Goal: Task Accomplishment & Management: Use online tool/utility

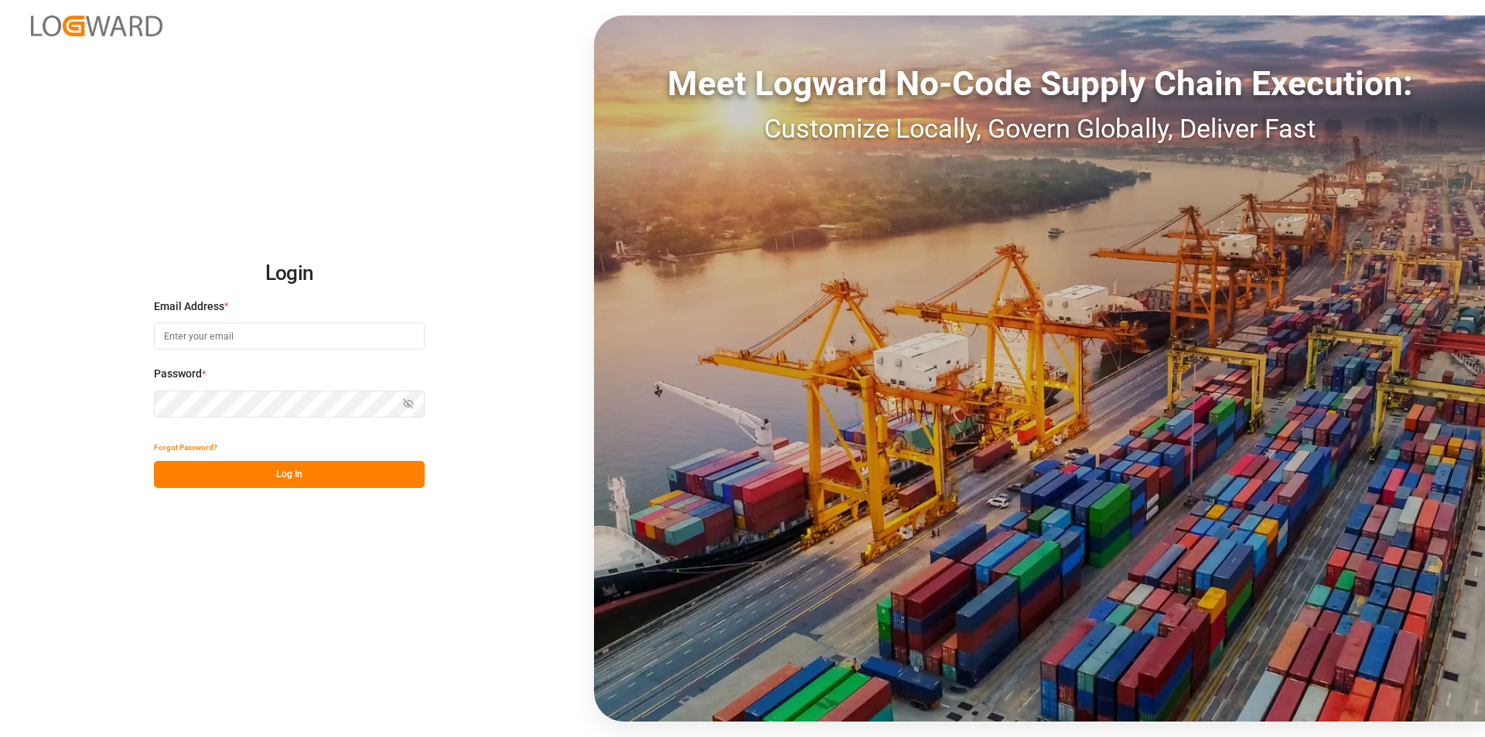
type input "[PERSON_NAME][EMAIL_ADDRESS][PERSON_NAME][DOMAIN_NAME]"
click at [288, 469] on button "Log In" at bounding box center [289, 474] width 271 height 27
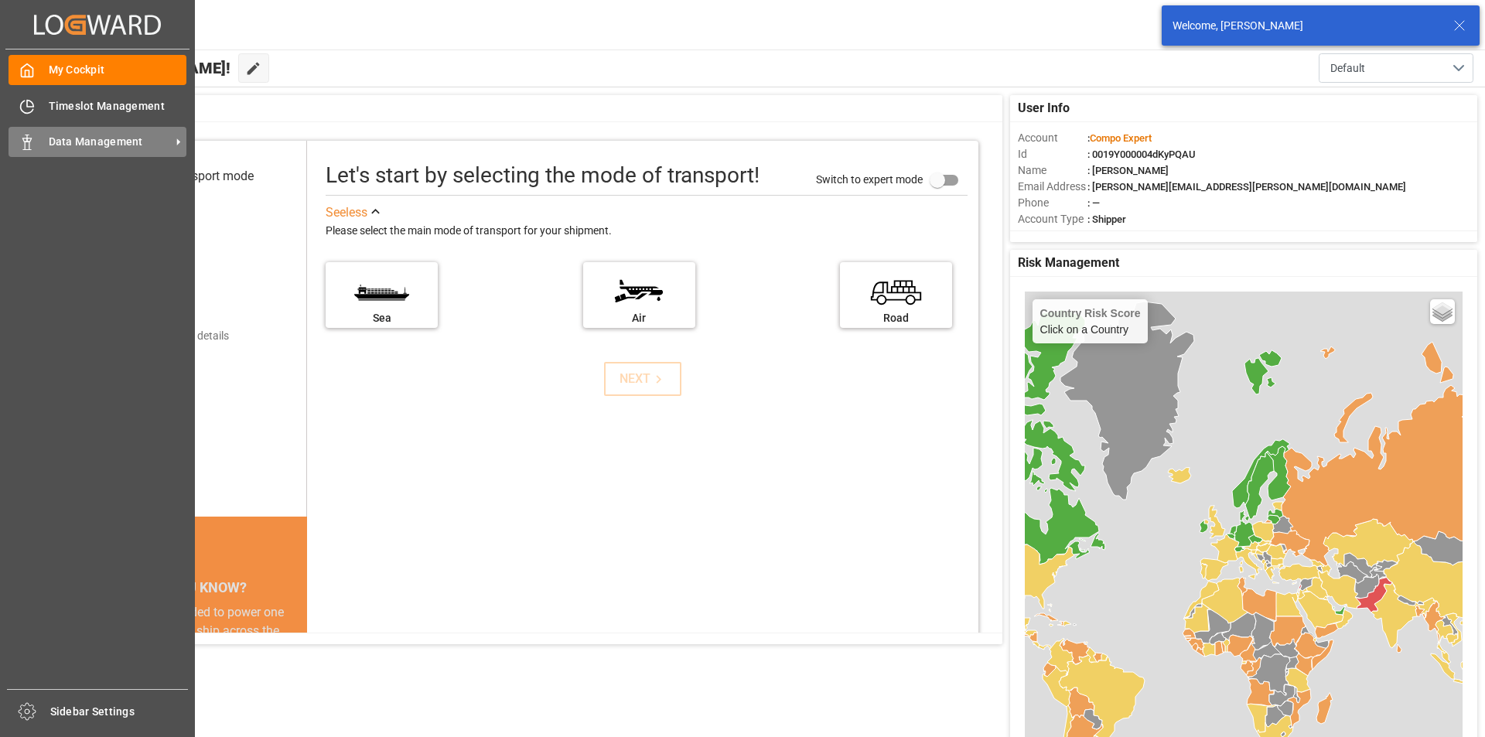
click at [43, 144] on div "Data Management Data Management" at bounding box center [98, 142] width 178 height 30
click at [113, 138] on span "Data Management" at bounding box center [110, 142] width 122 height 16
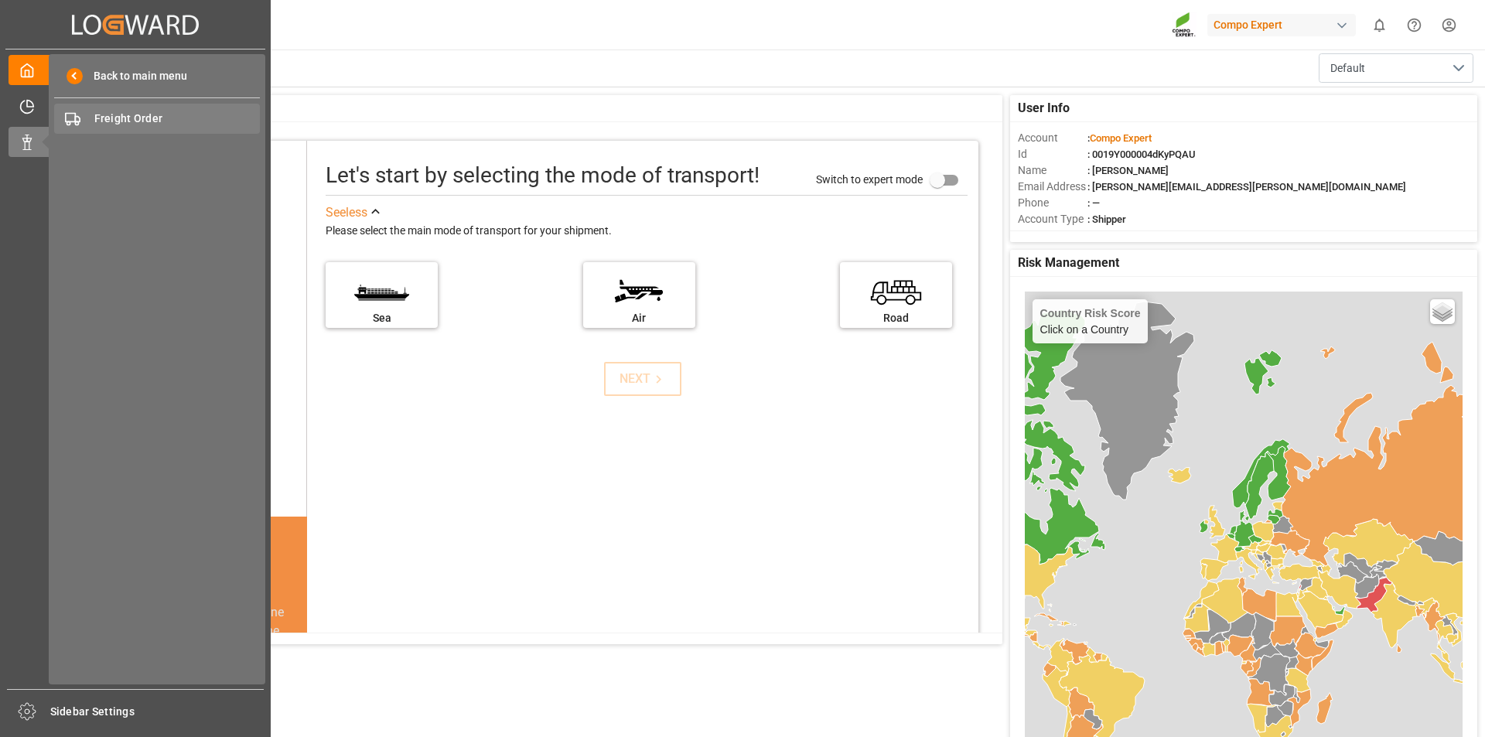
click at [165, 119] on span "Freight Order" at bounding box center [177, 119] width 166 height 16
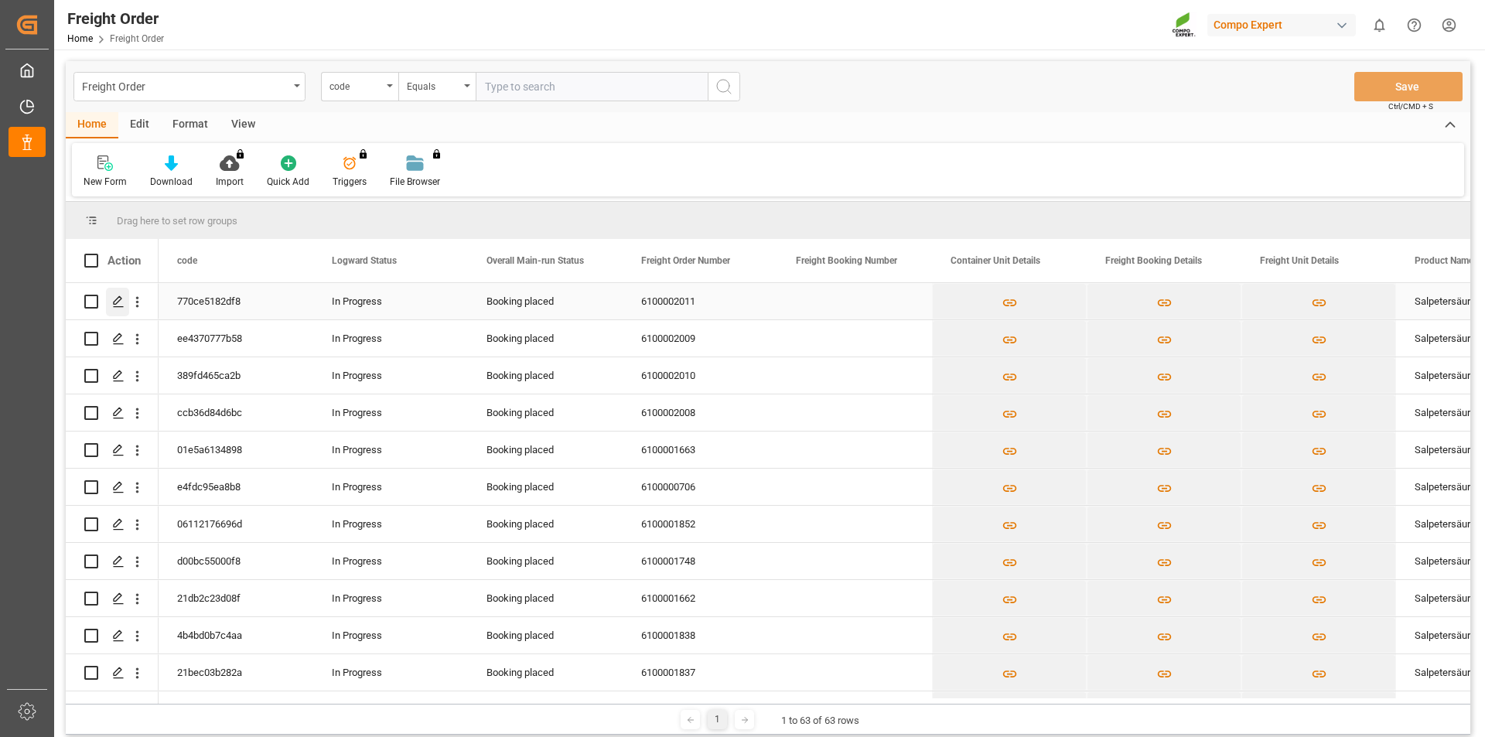
click at [115, 302] on icon "Press SPACE to select this row." at bounding box center [118, 301] width 12 height 12
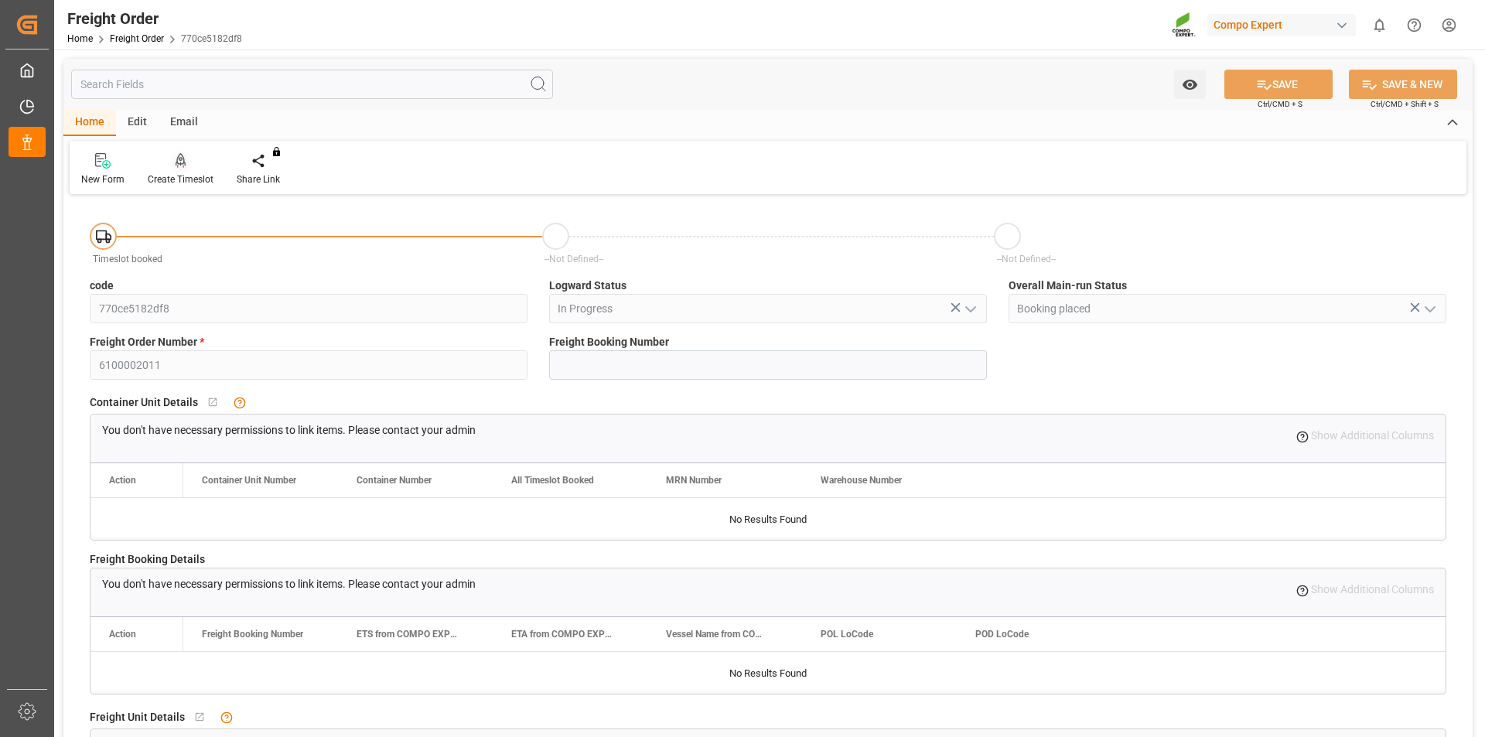
click at [180, 162] on icon at bounding box center [181, 160] width 11 height 15
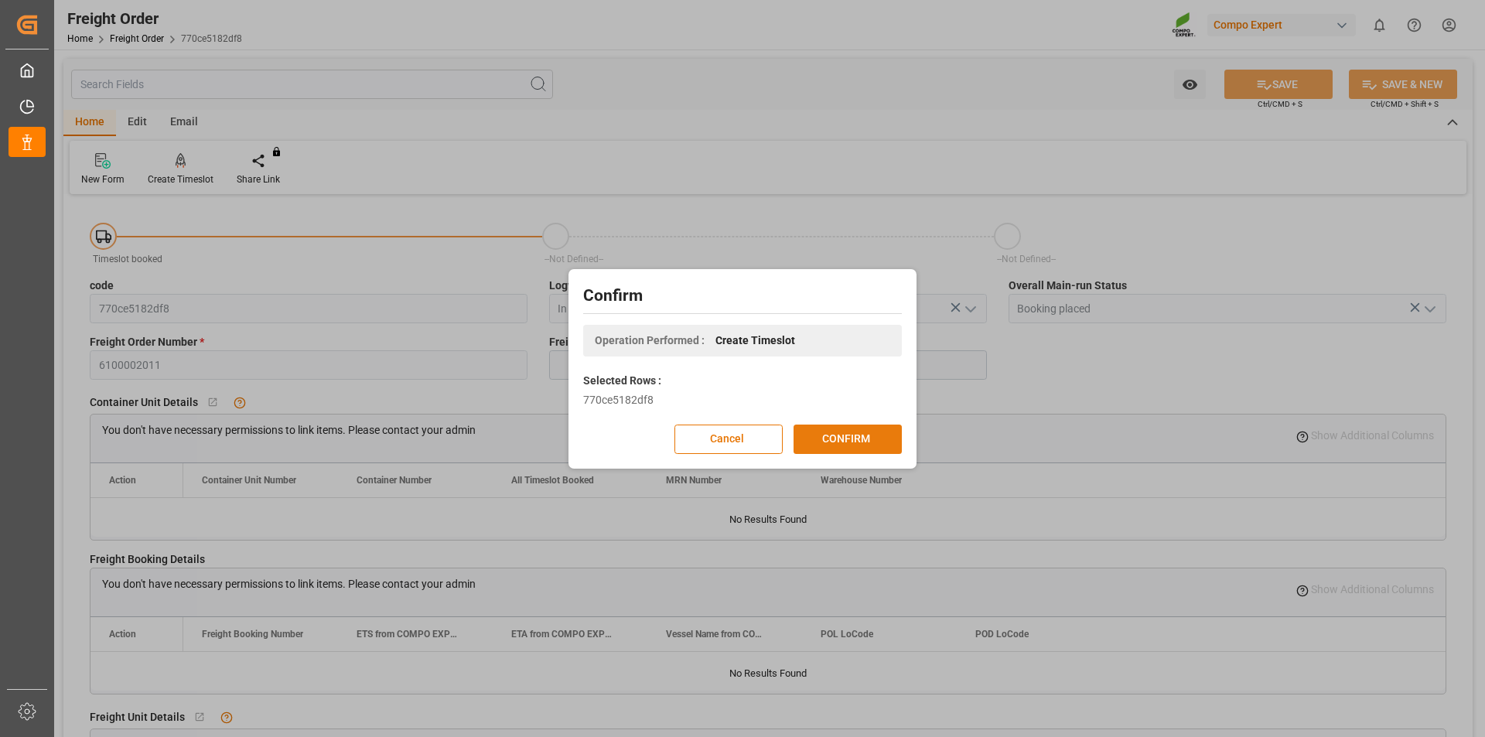
click at [839, 440] on button "CONFIRM" at bounding box center [847, 439] width 108 height 29
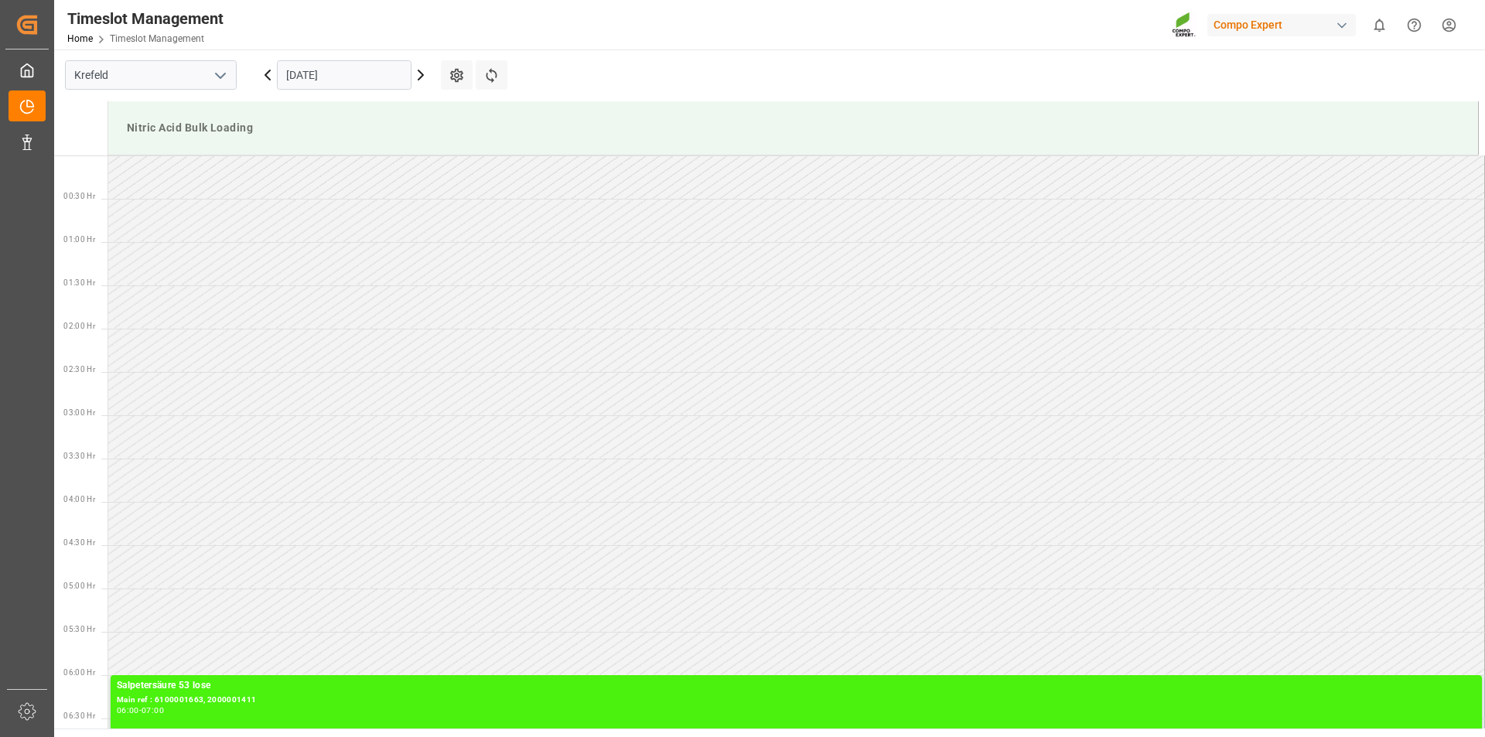
scroll to position [769, 0]
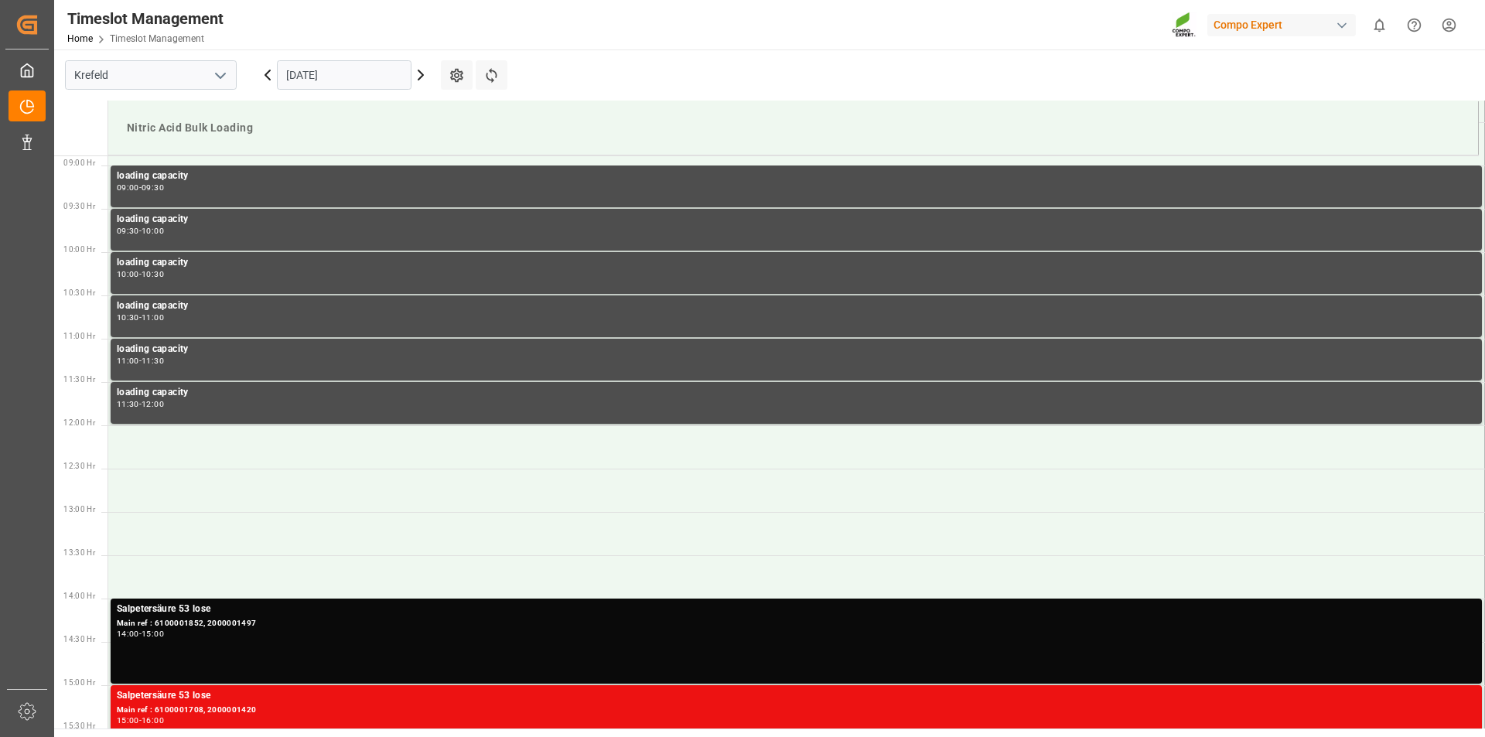
click at [391, 72] on input "12.09.2025" at bounding box center [344, 74] width 135 height 29
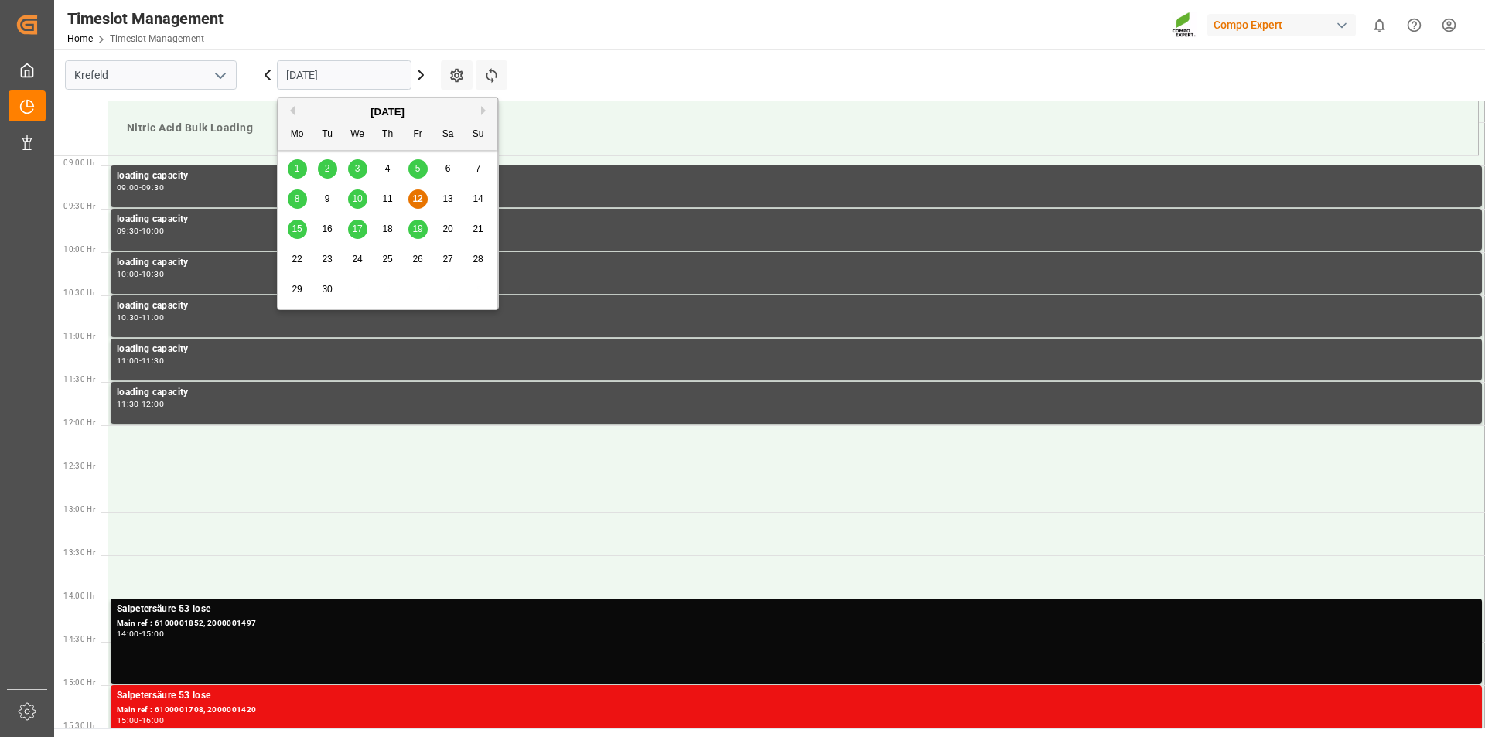
click at [358, 228] on span "17" at bounding box center [357, 228] width 10 height 11
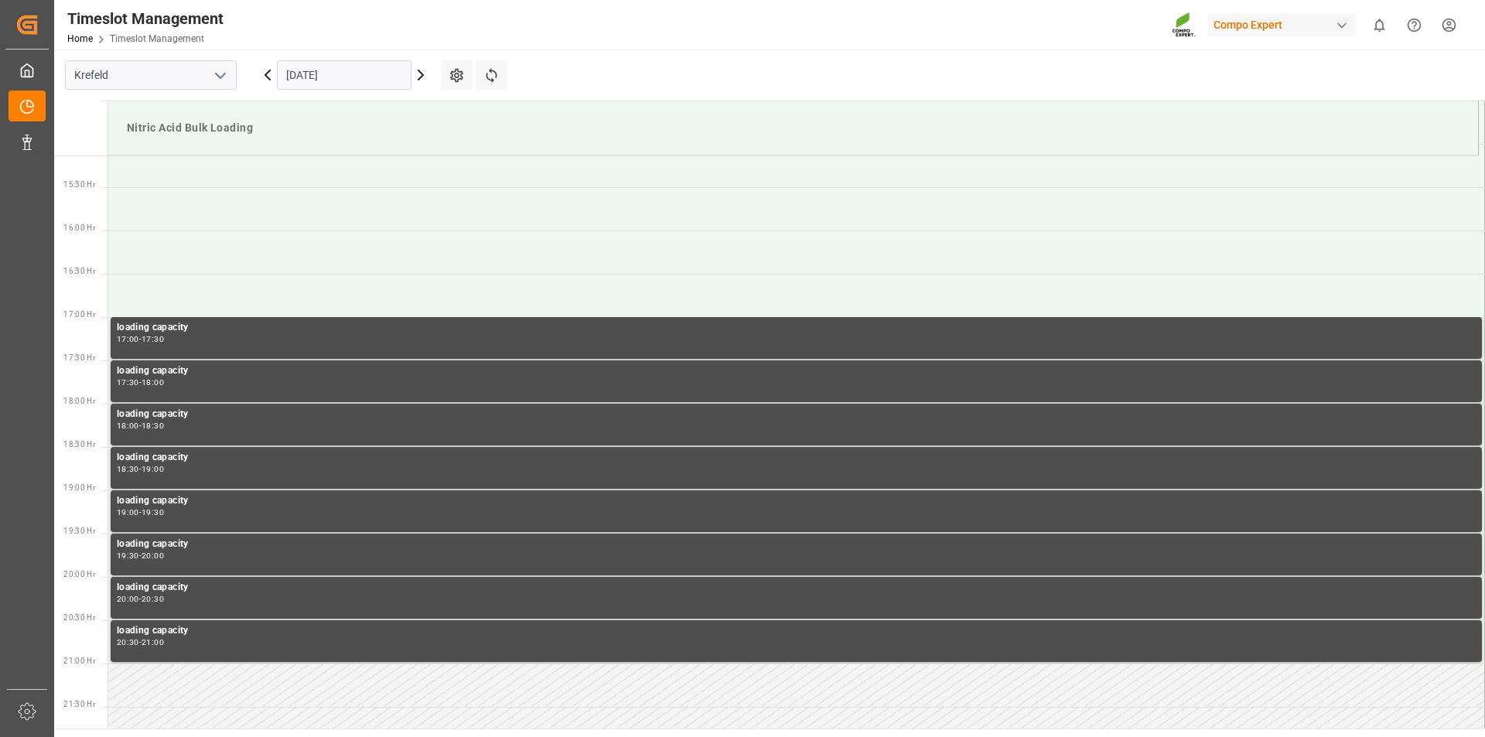
scroll to position [1156, 0]
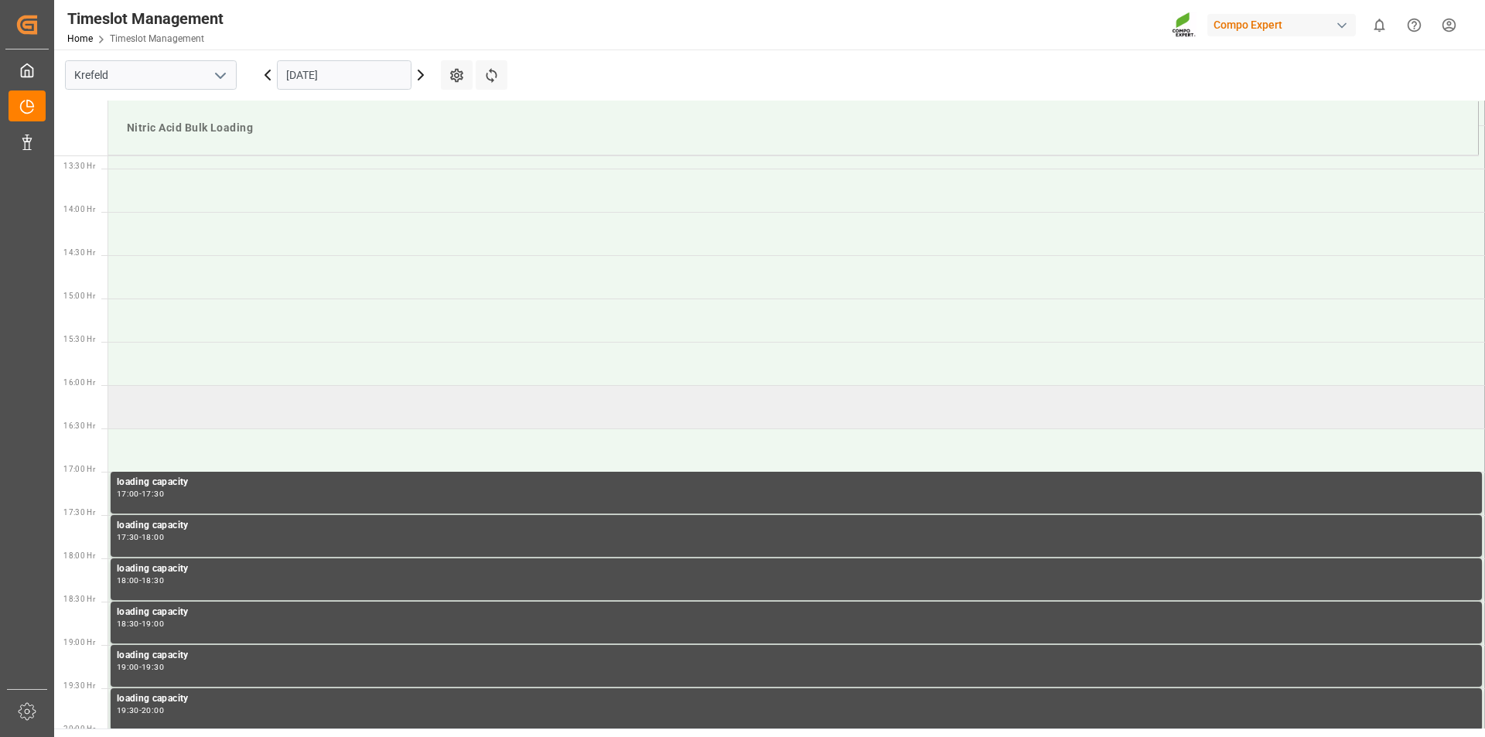
click at [185, 404] on td at bounding box center [796, 406] width 1377 height 43
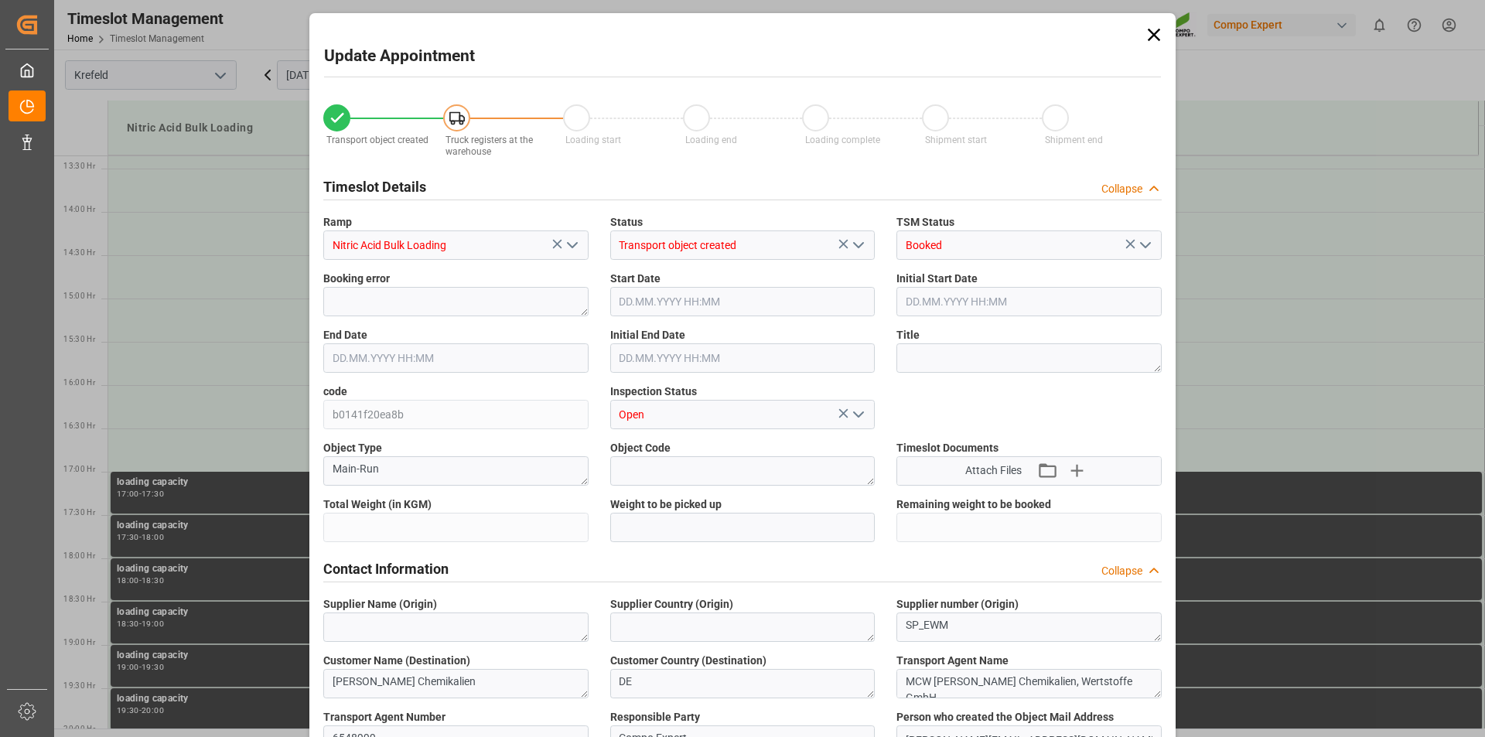
type input "24500"
type input "0"
type input "17.09.2025 16:00"
type input "17.09.2025 16:30"
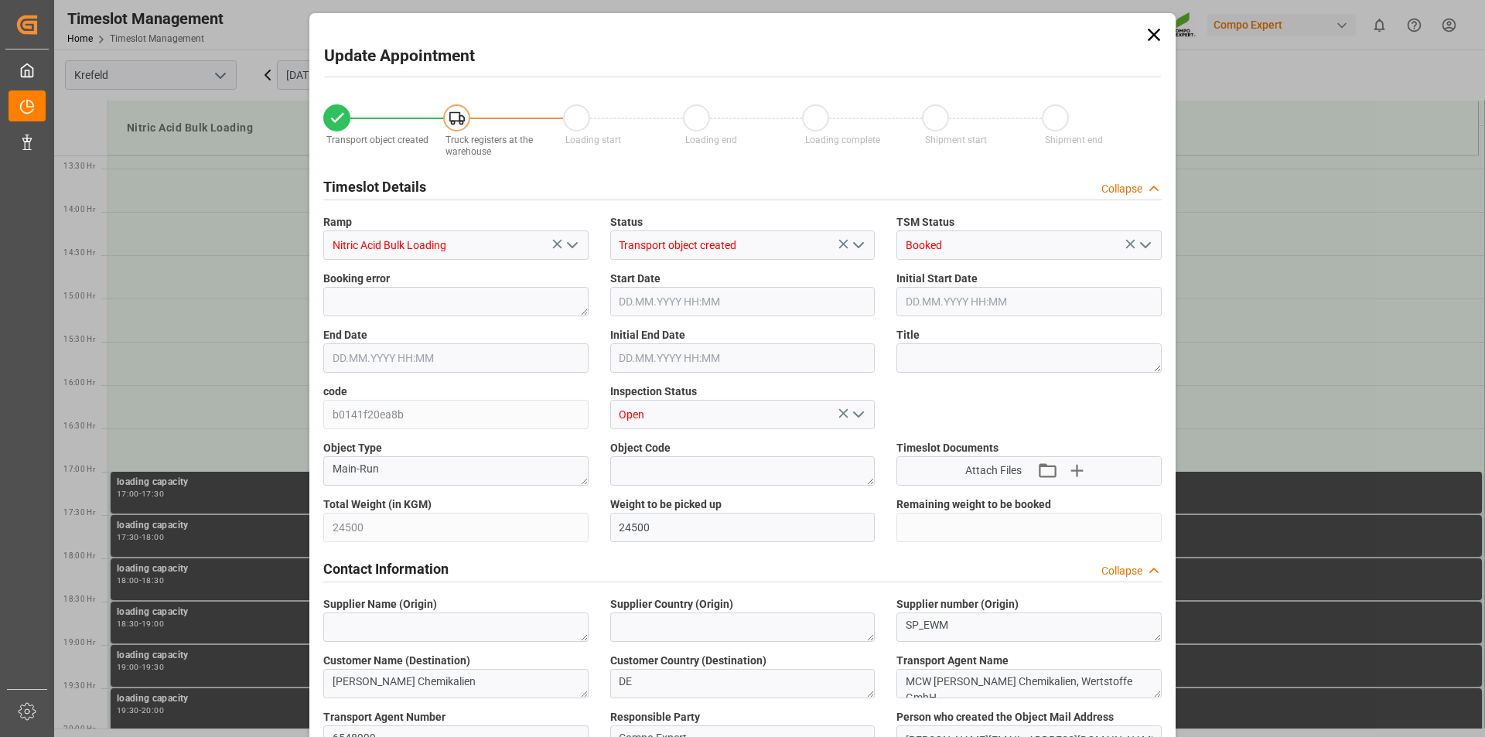
type input "12.09.2025 09:31"
type input "12.09.2025 07:48"
click at [947, 357] on textarea at bounding box center [1028, 357] width 265 height 29
paste textarea "163167"
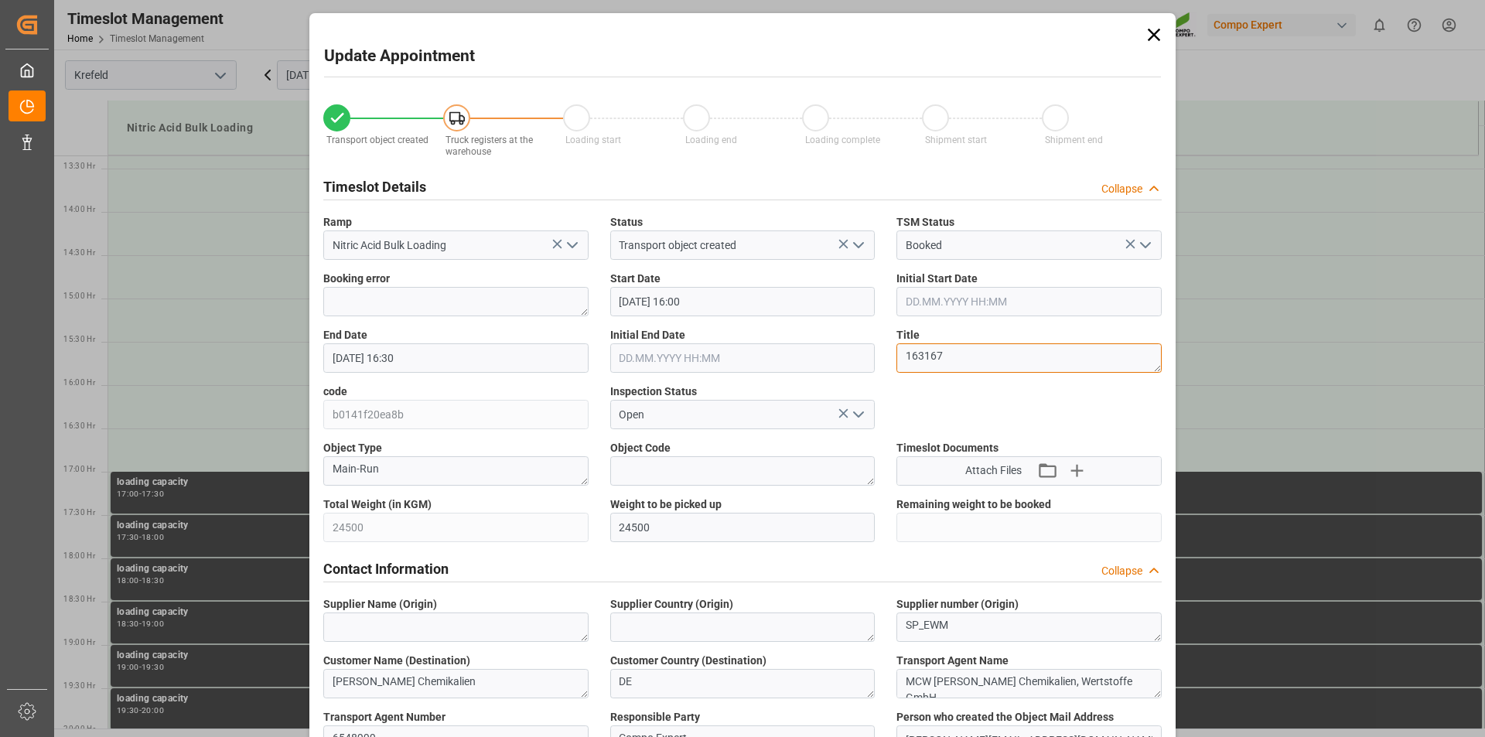
type textarea "163167"
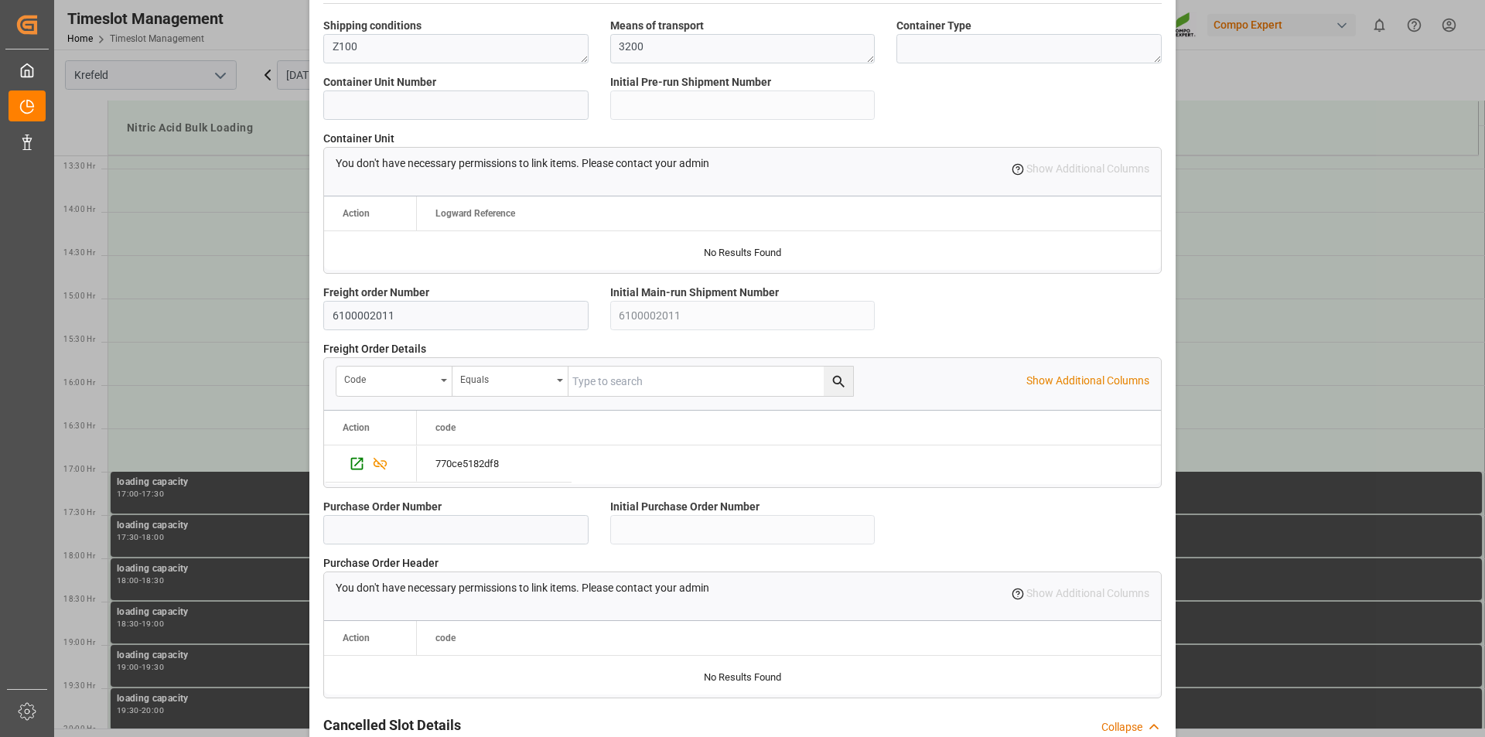
scroll to position [1300, 0]
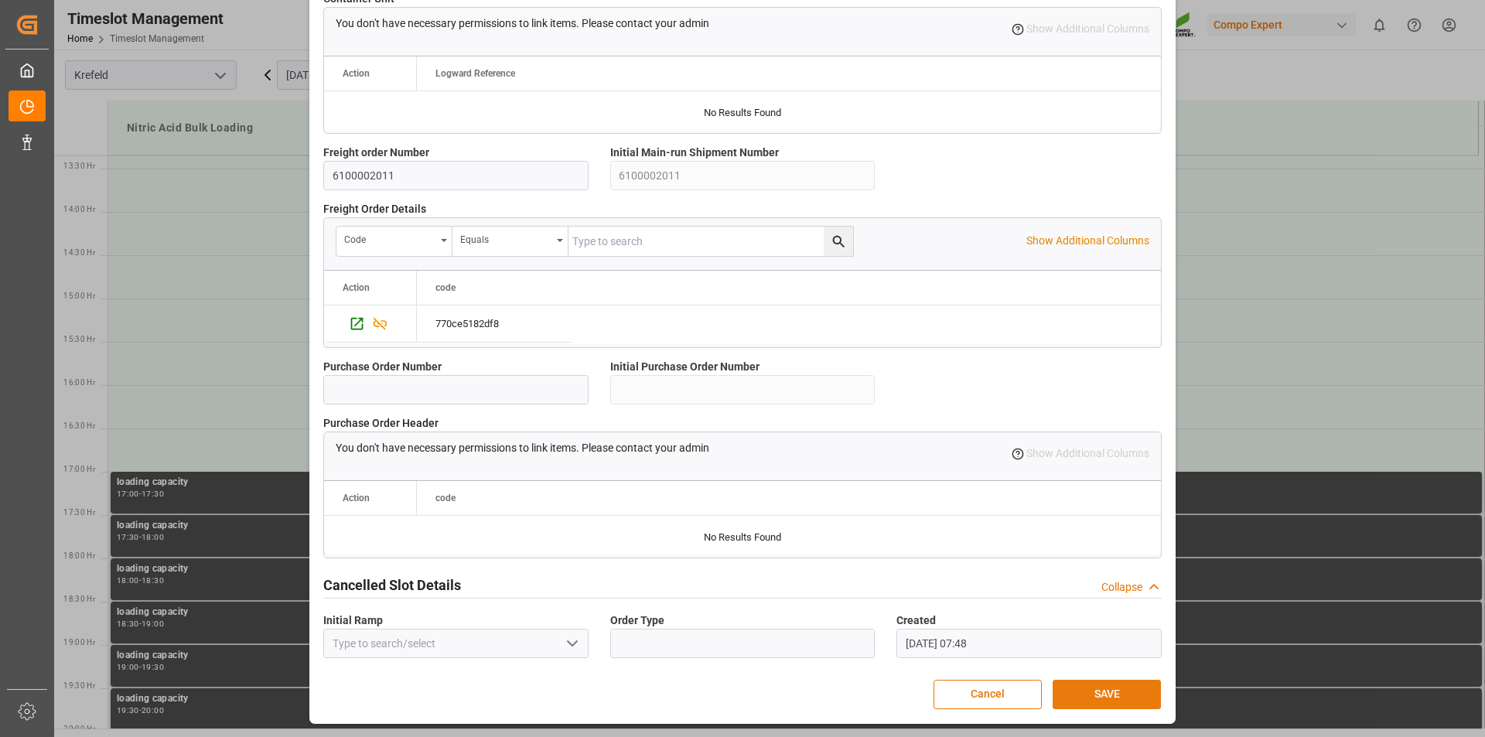
click at [1094, 698] on button "SAVE" at bounding box center [1107, 694] width 108 height 29
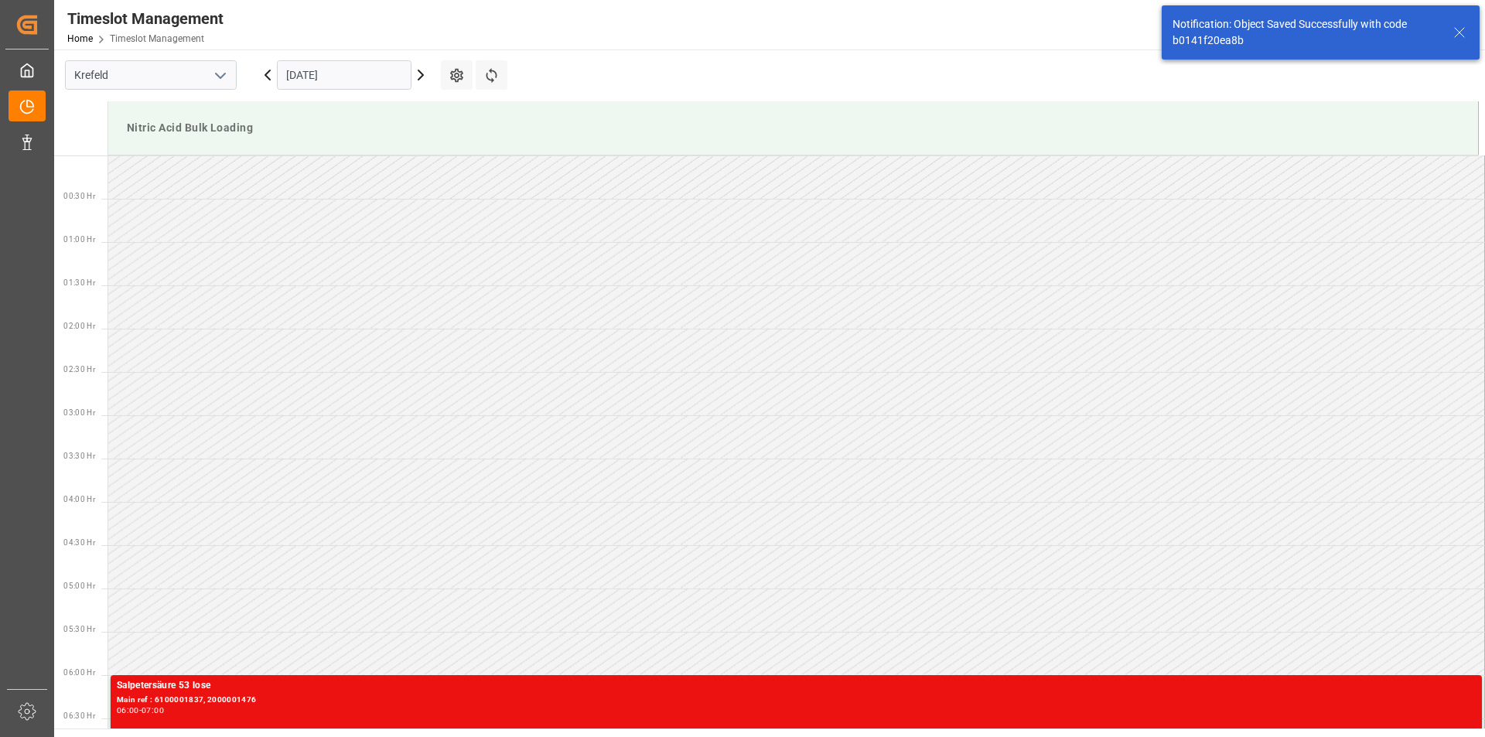
scroll to position [1289, 0]
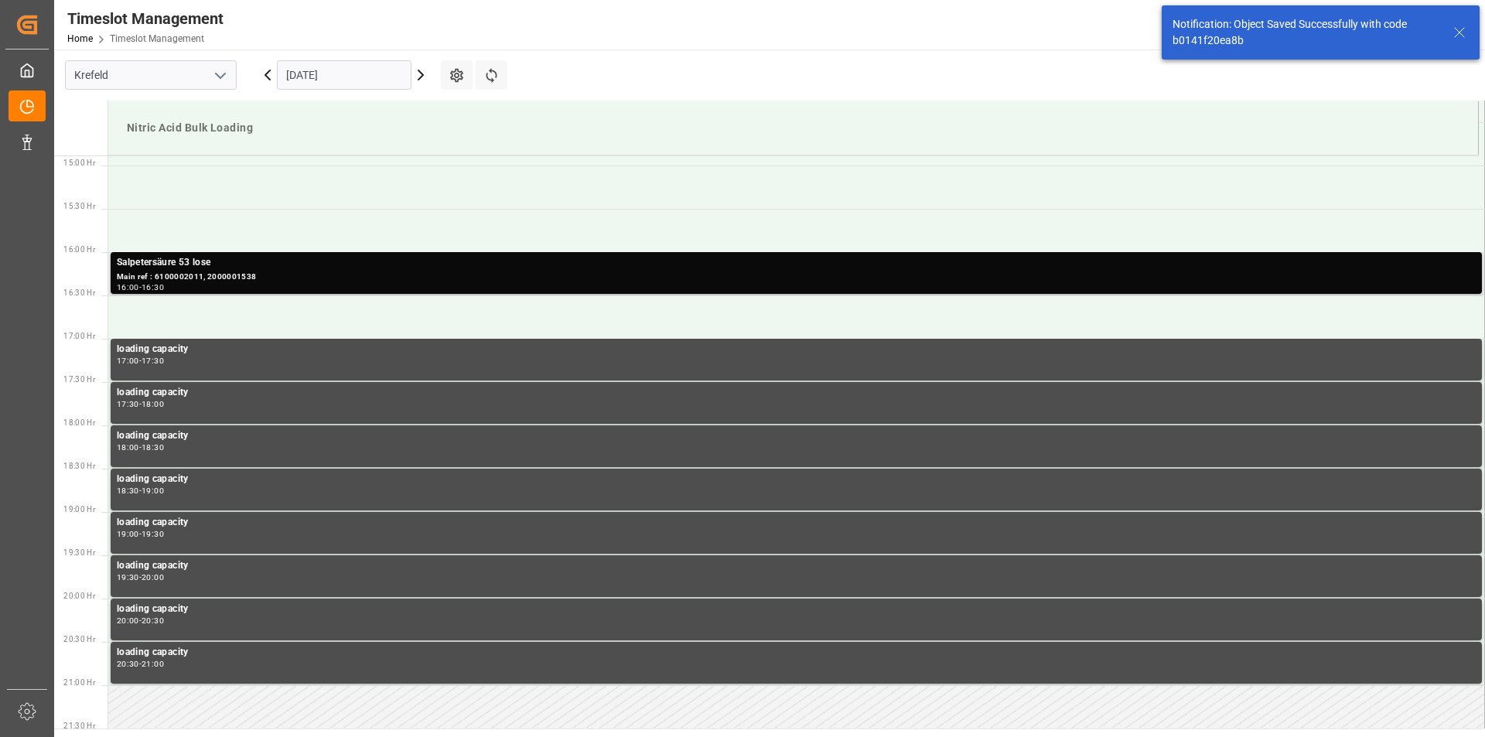
click at [319, 269] on div "Salpetersäure 53 lose" at bounding box center [796, 262] width 1359 height 15
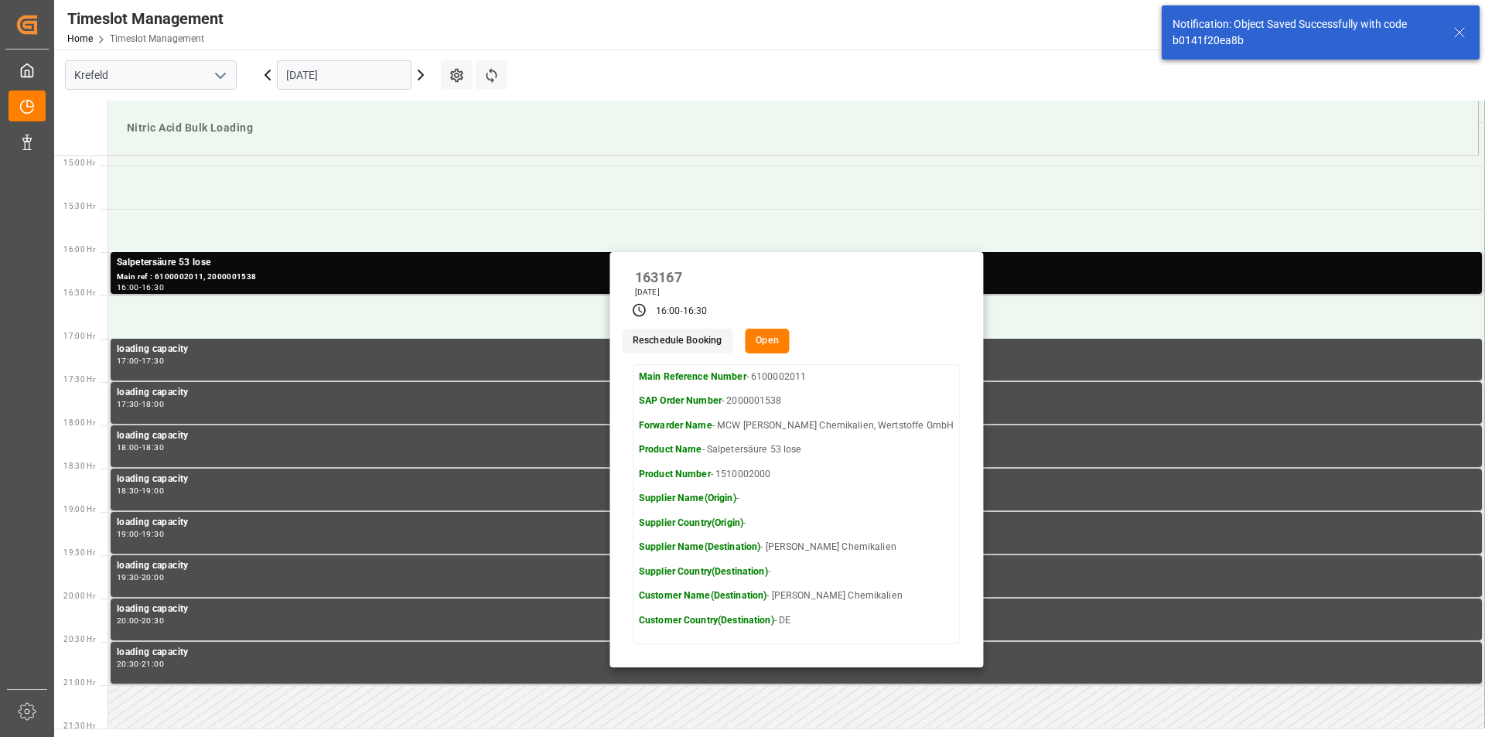
click at [790, 339] on button "Open" at bounding box center [767, 341] width 45 height 25
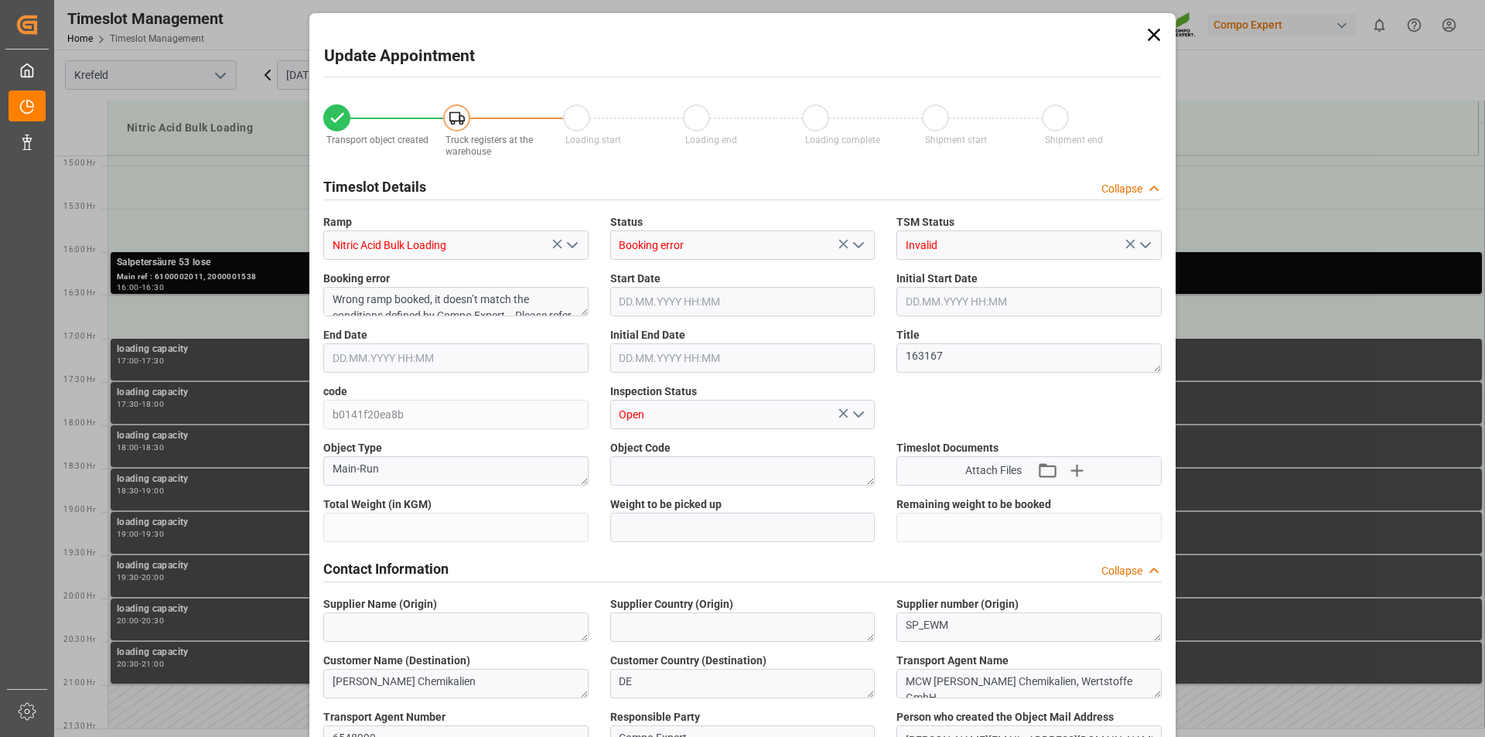
type input "24500"
type input "0"
type input "17.09.2025 16:00"
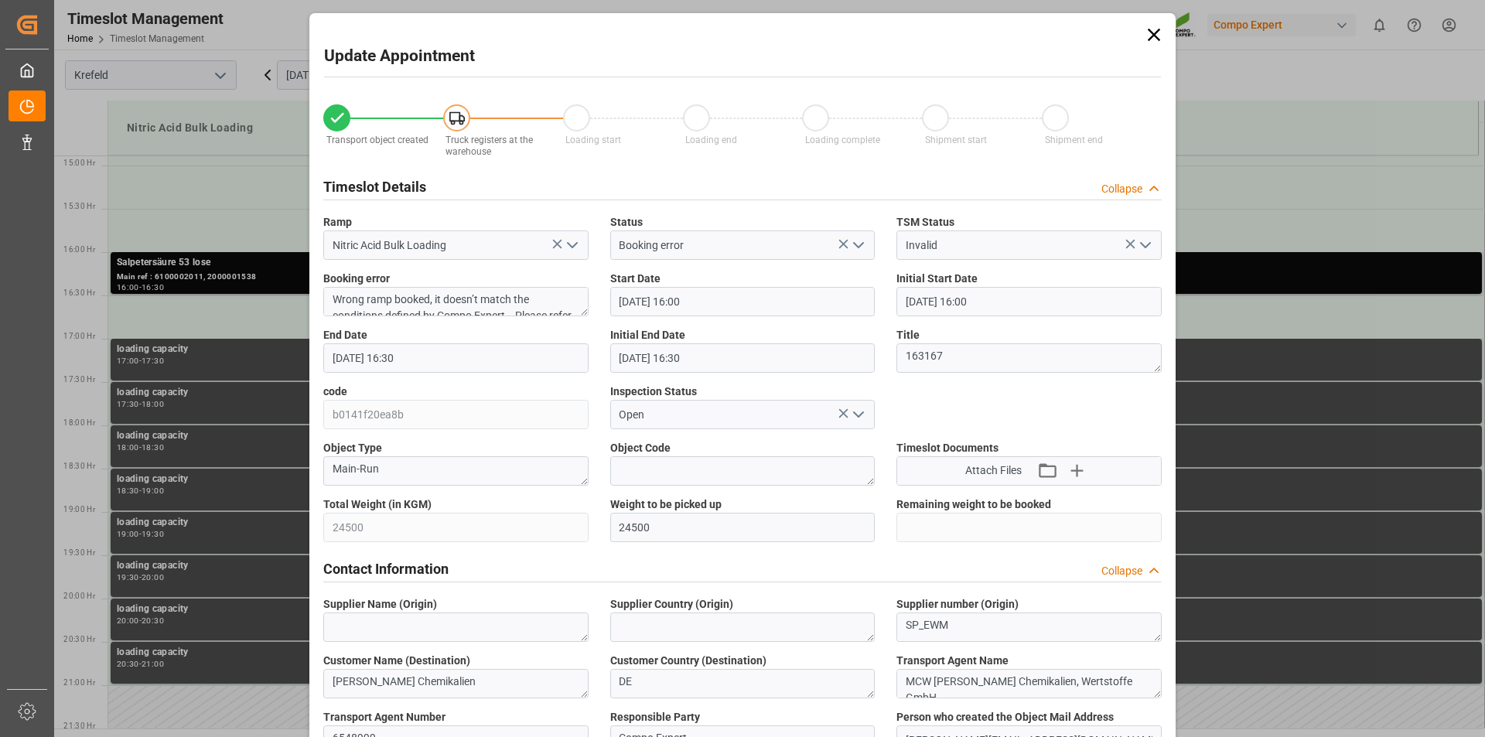
type input "17.09.2025 16:30"
type input "12.09.2025 09:31"
type input "12.09.2025 07:48"
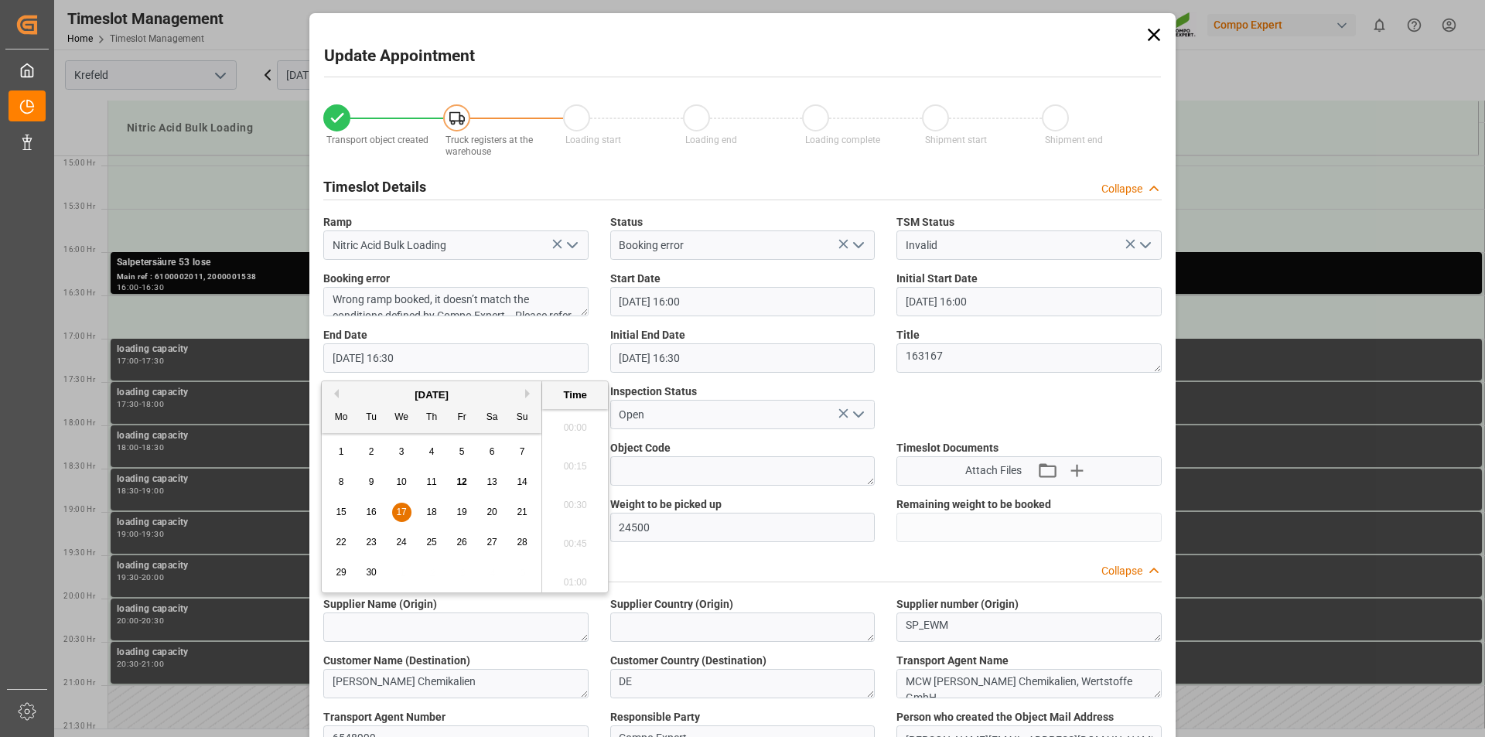
click at [490, 357] on input "17.09.2025 16:30" at bounding box center [455, 357] width 265 height 29
click at [404, 511] on span "17" at bounding box center [401, 512] width 10 height 11
click at [574, 577] on li "17:00" at bounding box center [575, 577] width 66 height 39
type input "17.09.2025 17:00"
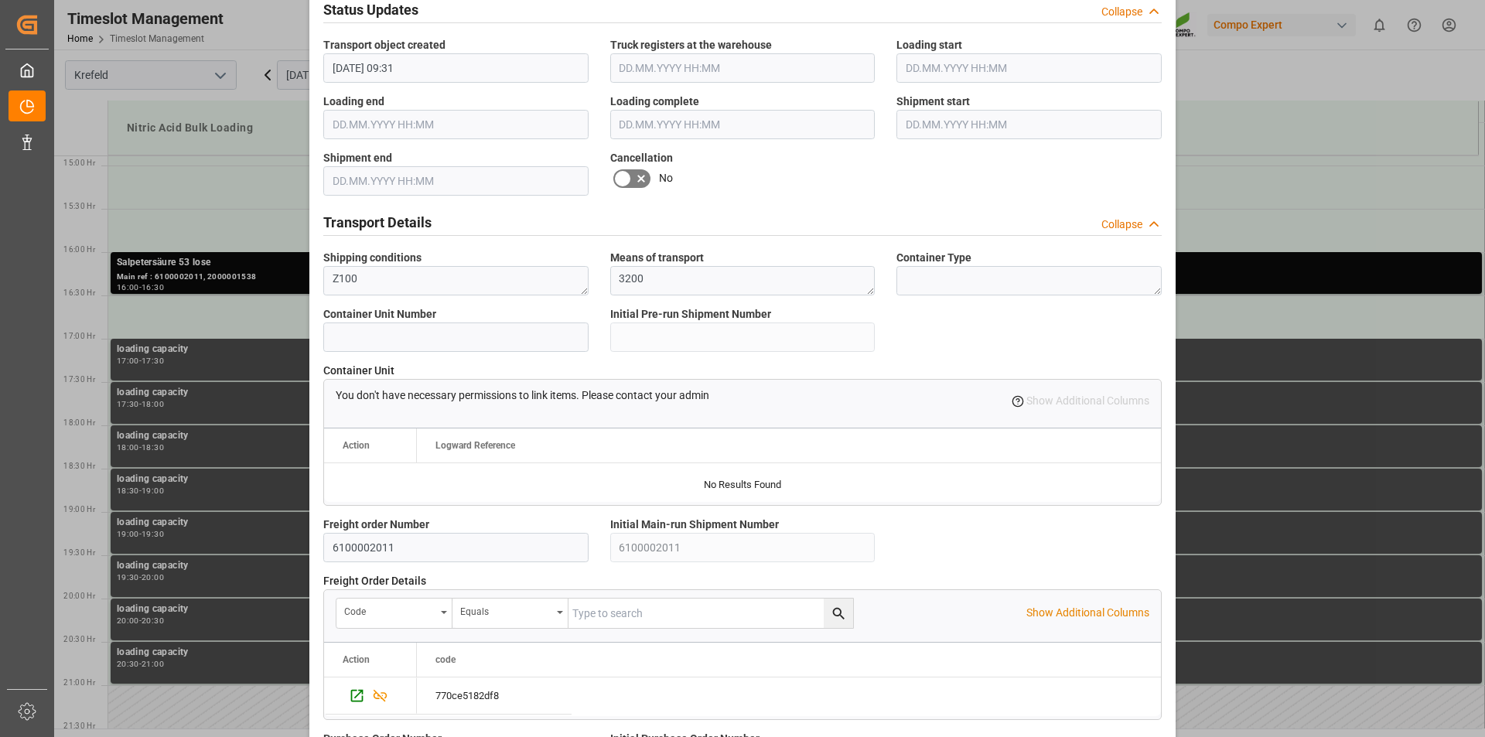
scroll to position [1300, 0]
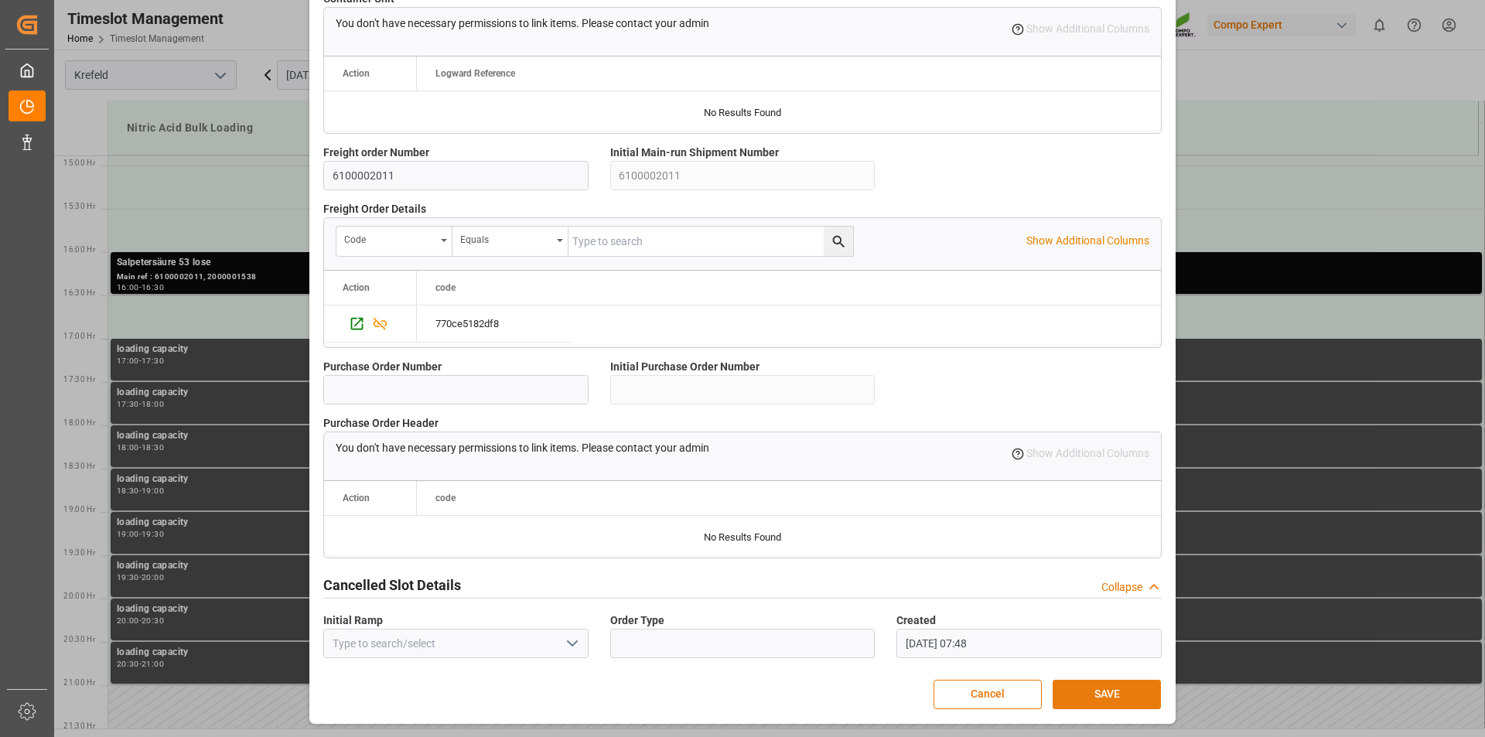
click at [1100, 695] on button "SAVE" at bounding box center [1107, 694] width 108 height 29
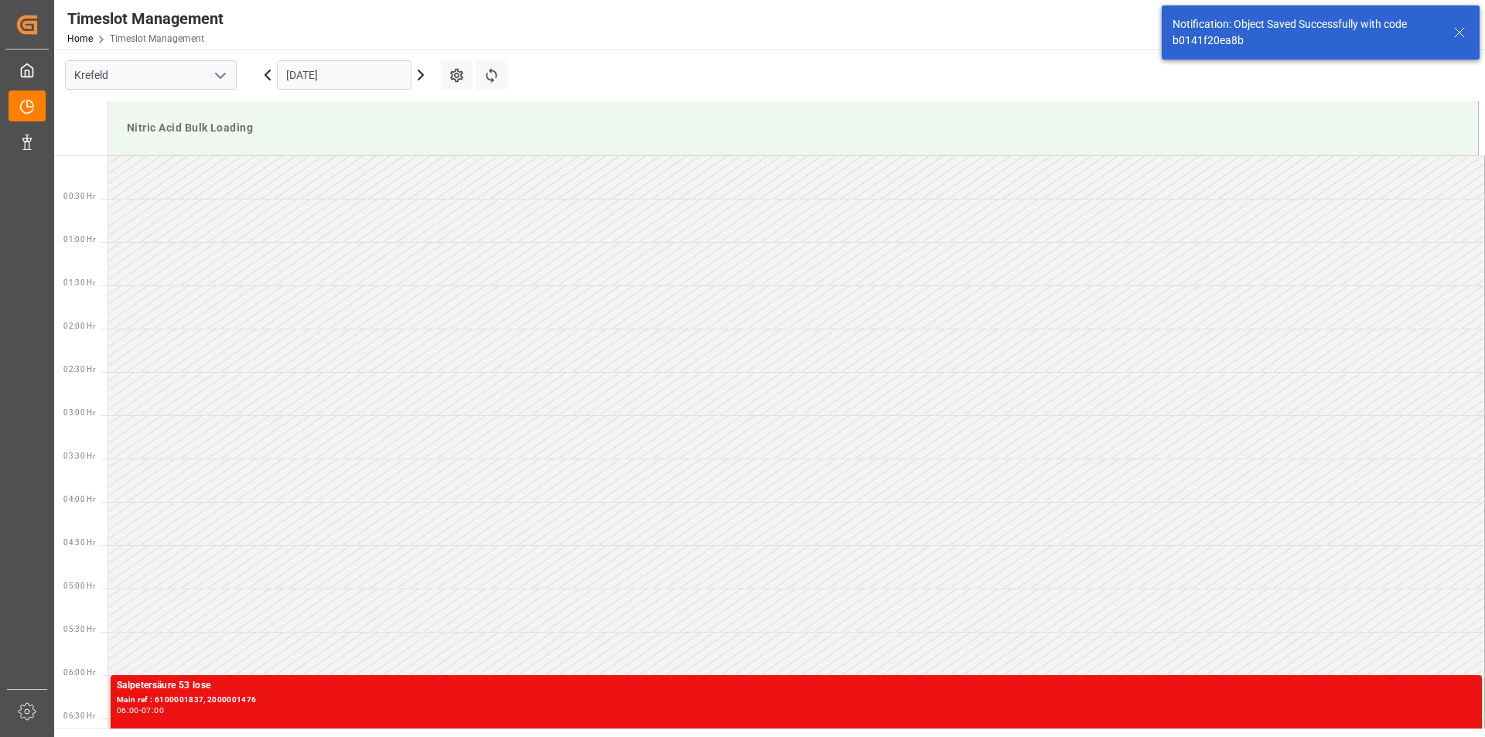
scroll to position [1289, 0]
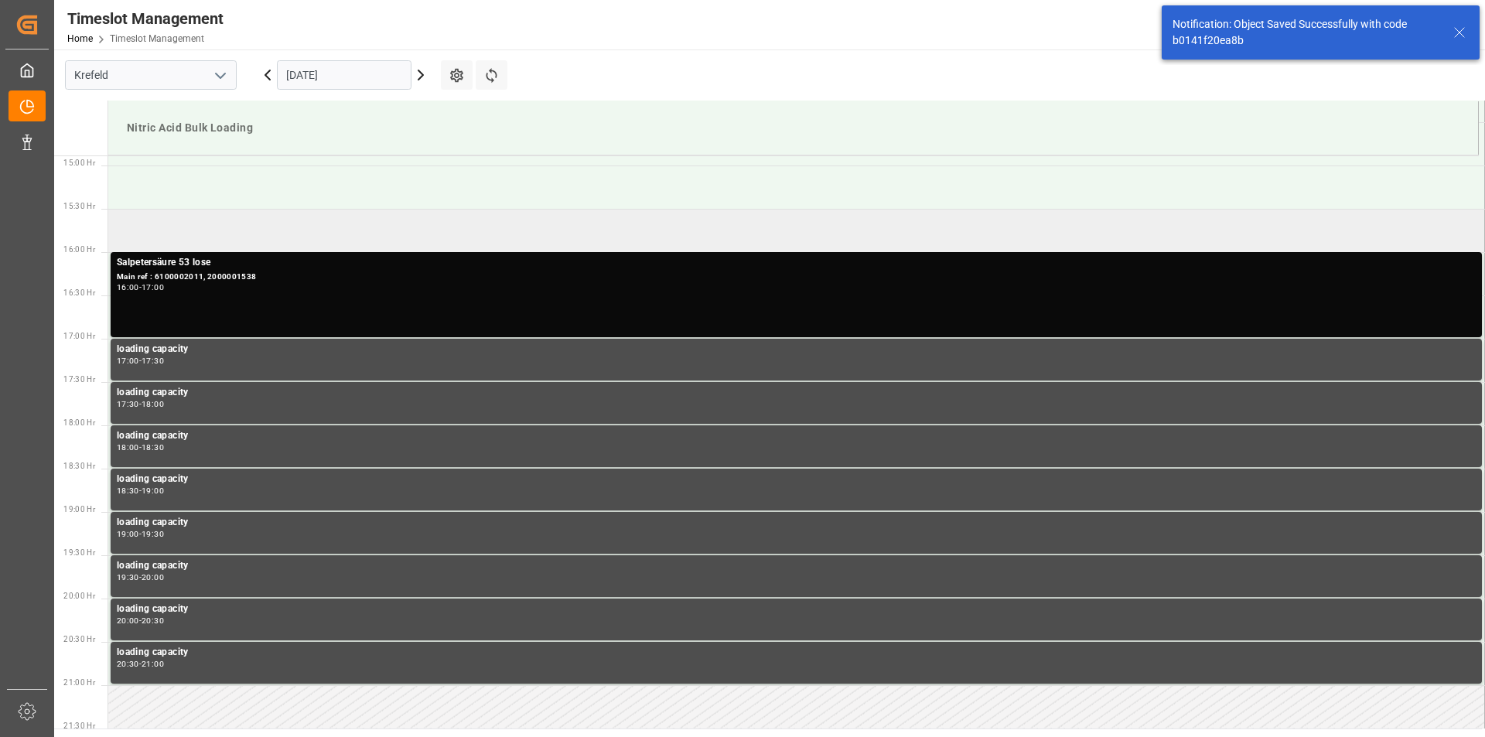
click at [470, 223] on td at bounding box center [796, 230] width 1377 height 43
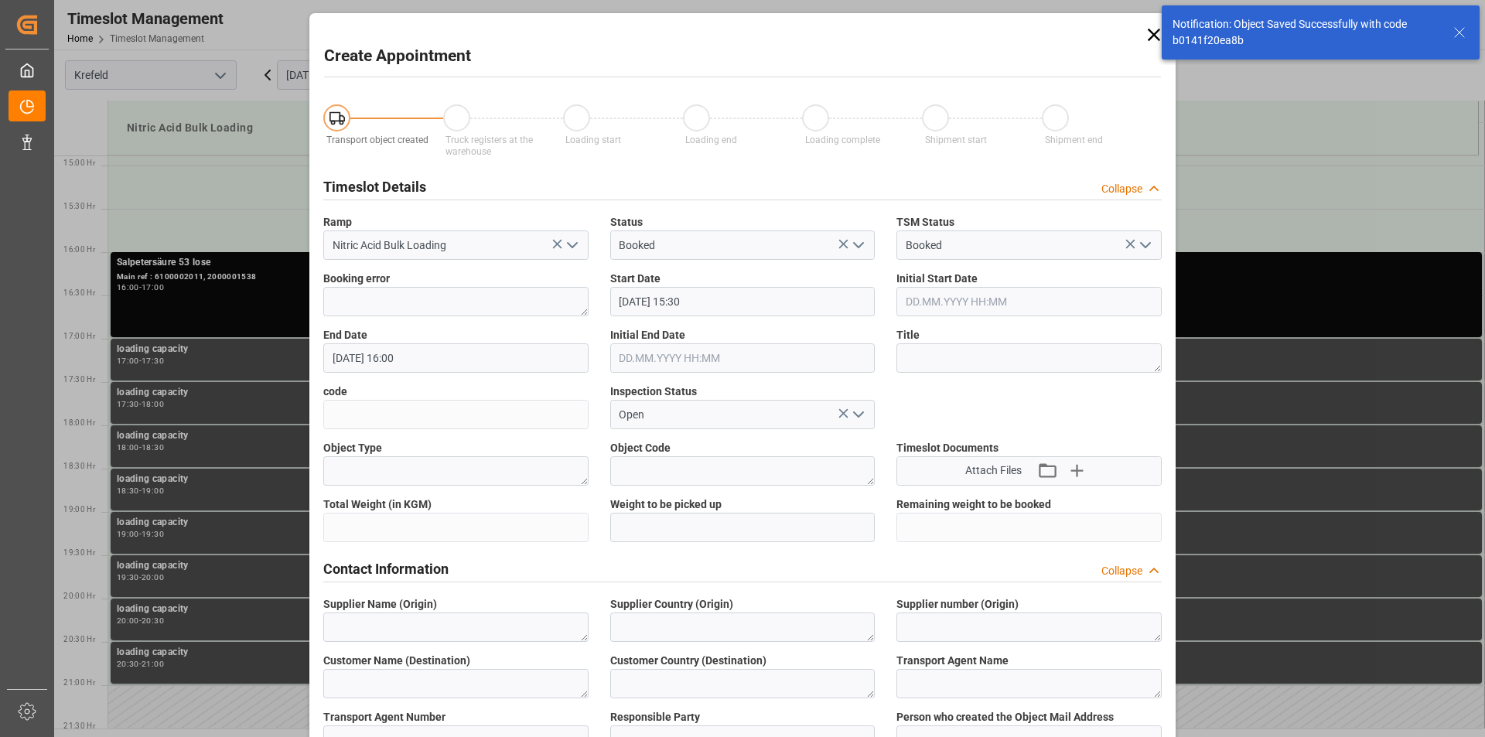
type input "17.09.2025 15:30"
type input "17.09.2025 16:00"
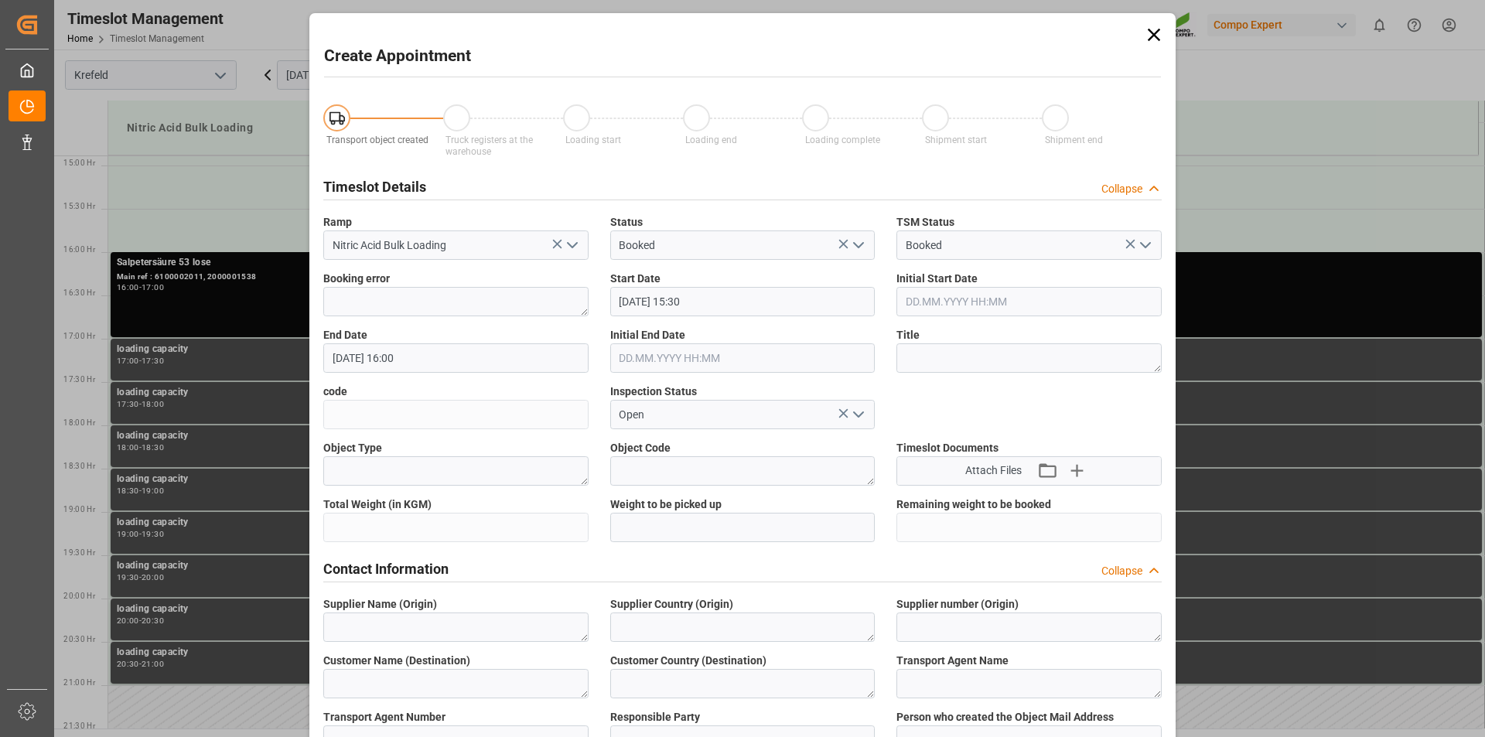
click at [1152, 35] on icon at bounding box center [1154, 35] width 12 height 12
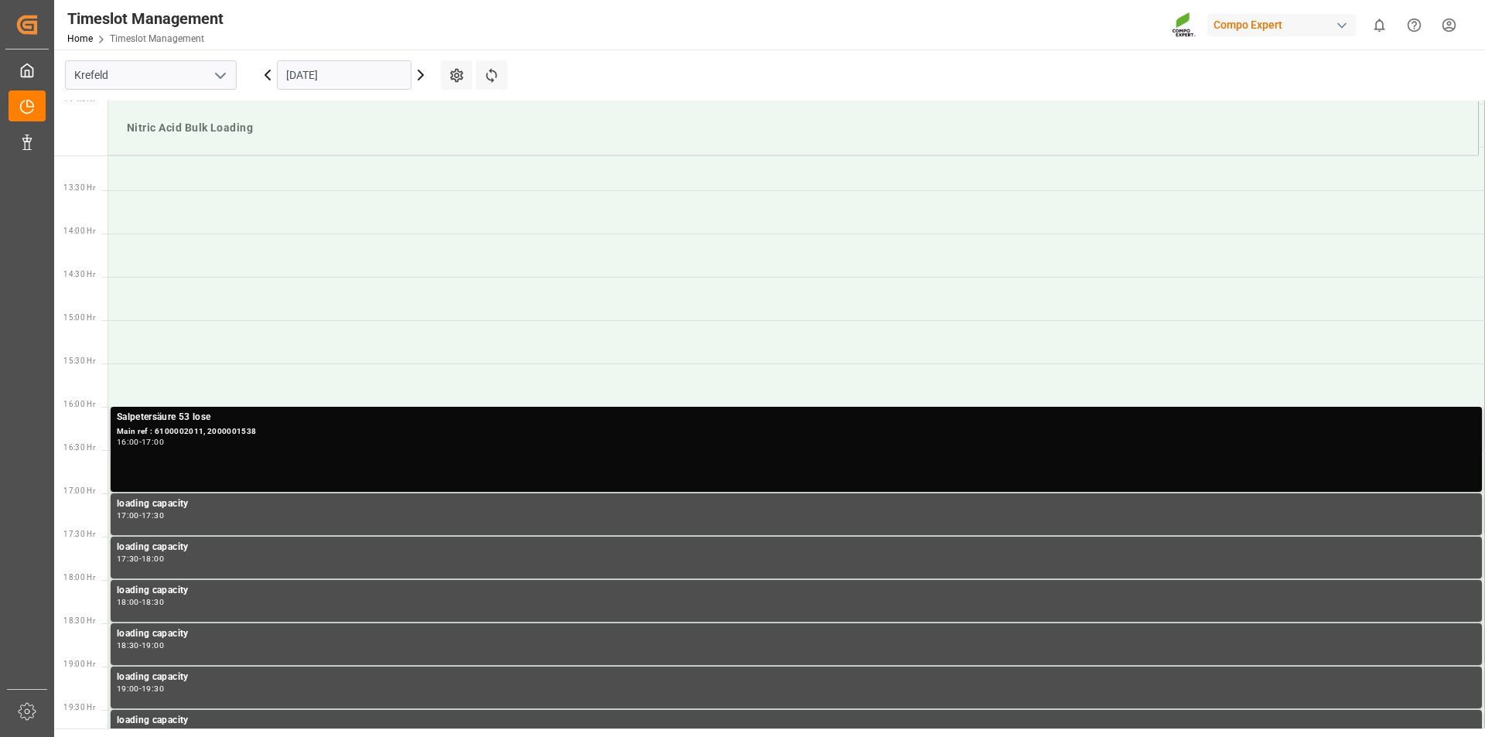
scroll to position [1212, 0]
